Goal: Find specific page/section: Find specific page/section

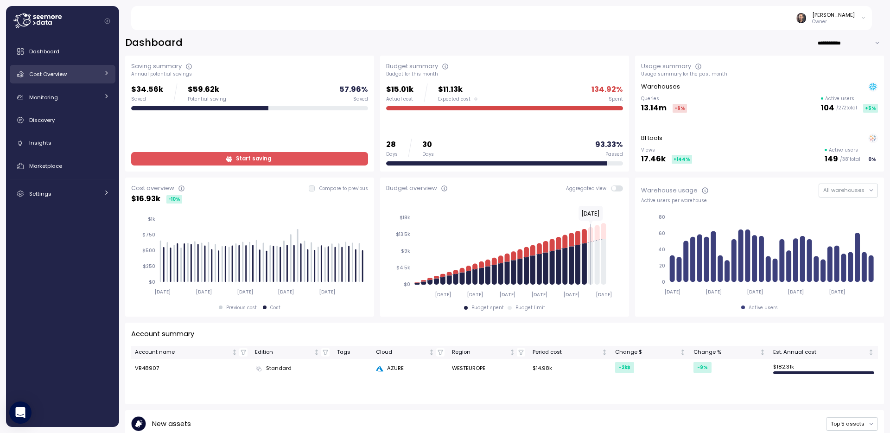
click at [47, 75] on span "Cost Overview" at bounding box center [48, 73] width 38 height 7
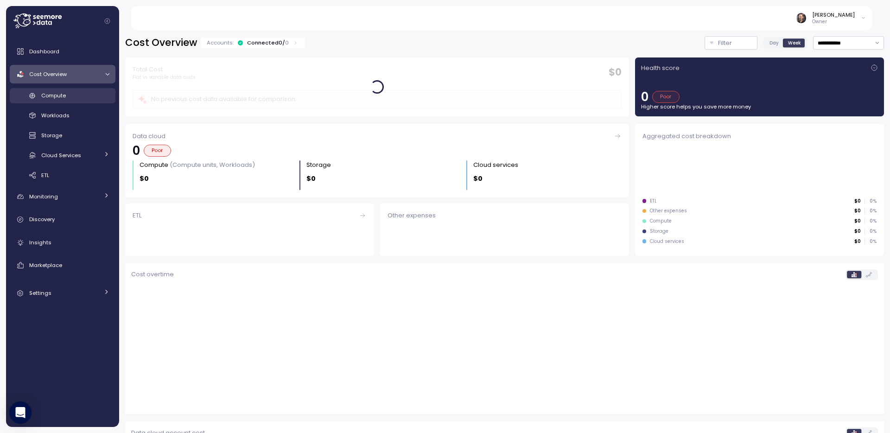
click at [57, 98] on span "Compute" at bounding box center [53, 95] width 25 height 7
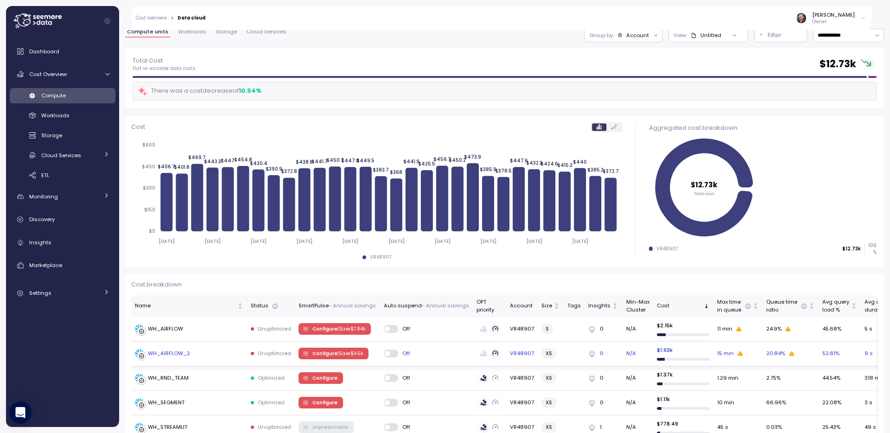
scroll to position [30, 0]
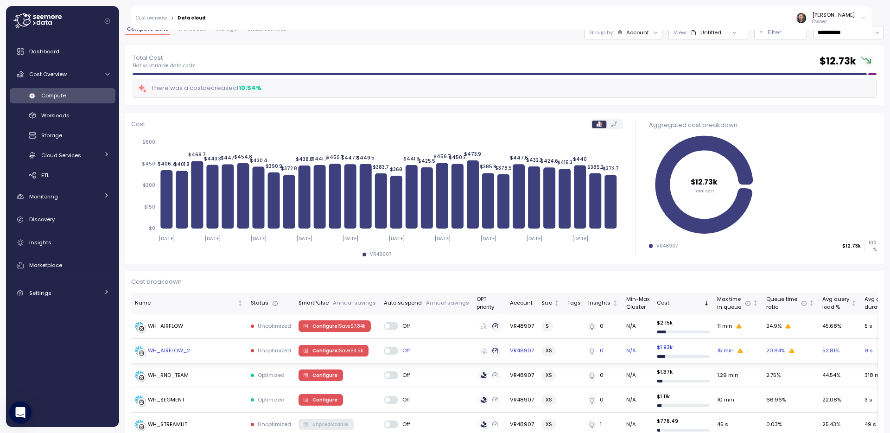
click at [180, 349] on div "WH_AIRFLOW_2" at bounding box center [169, 351] width 42 height 8
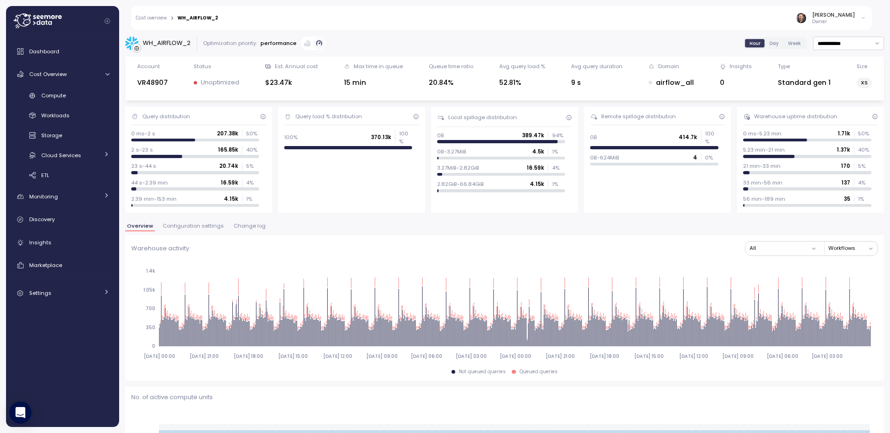
click at [201, 226] on span "Configuration settings" at bounding box center [193, 225] width 61 height 5
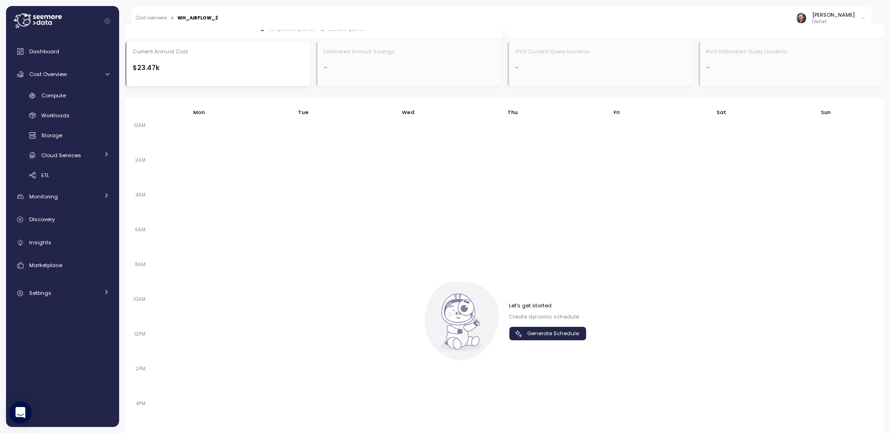
scroll to position [491, 0]
click at [541, 330] on span "Generate Schedule" at bounding box center [553, 331] width 52 height 13
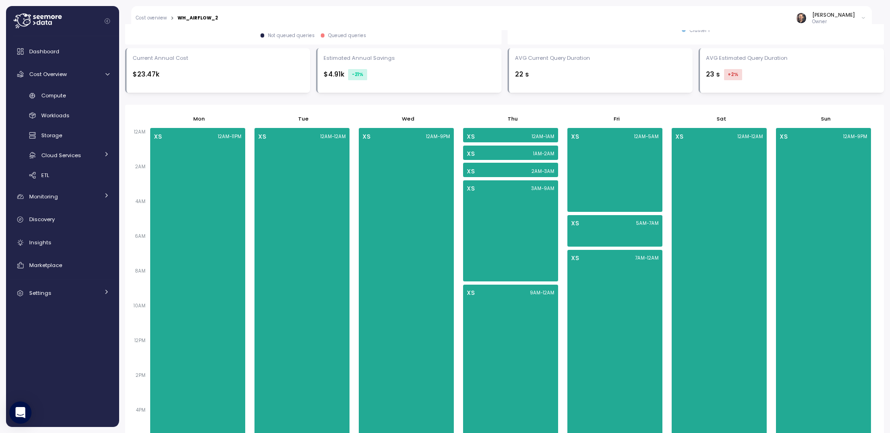
scroll to position [326, 0]
